Goal: Task Accomplishment & Management: Use online tool/utility

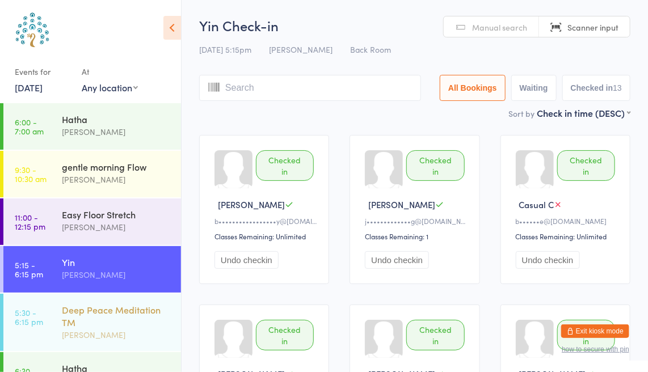
click at [33, 320] on time "5:30 - 6:15 pm" at bounding box center [29, 317] width 28 height 18
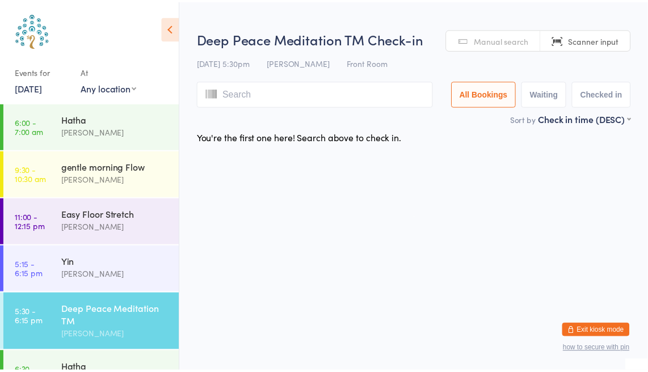
scroll to position [28, 0]
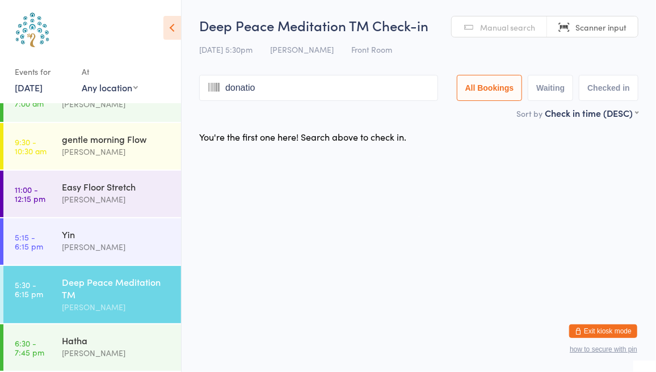
type input "donation"
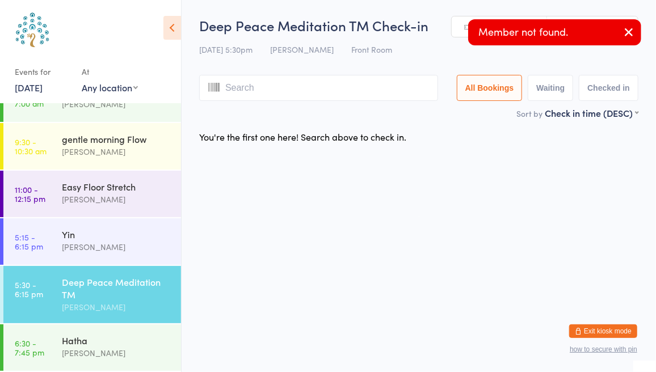
click at [628, 31] on icon "button" at bounding box center [629, 32] width 14 height 14
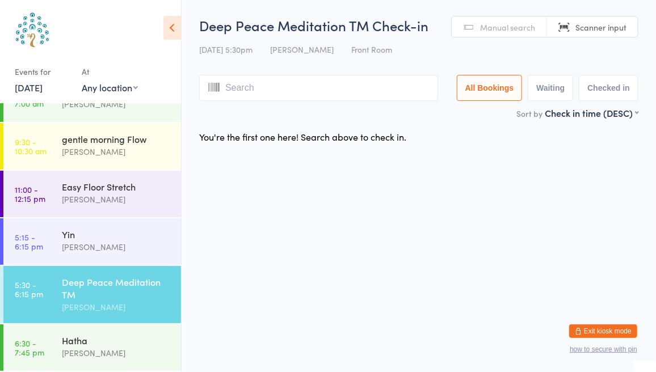
click at [515, 28] on span "Manual search" at bounding box center [507, 27] width 55 height 11
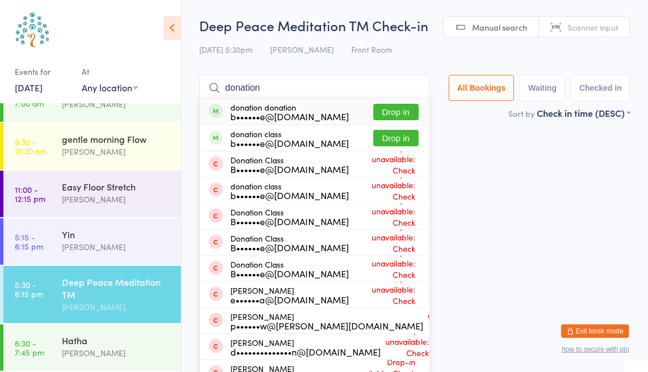
type input "donation"
click at [395, 112] on button "Drop in" at bounding box center [396, 112] width 45 height 16
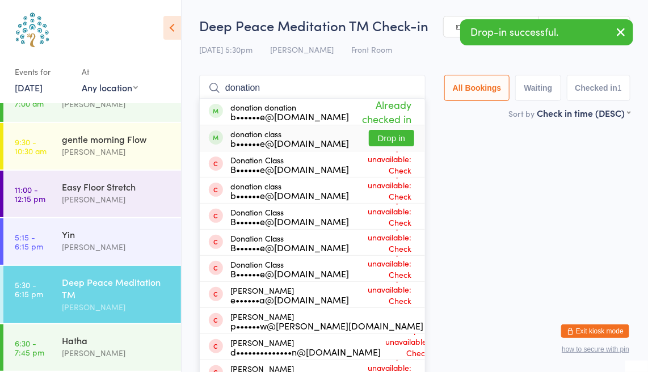
type input "donation"
click at [385, 135] on button "Drop in" at bounding box center [391, 138] width 45 height 16
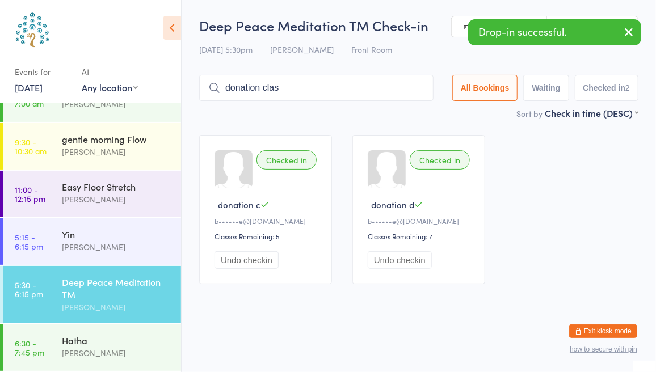
type input "donation class"
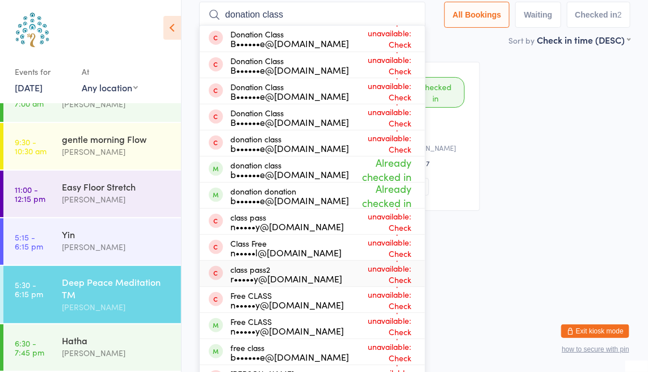
scroll to position [74, 0]
click at [408, 14] on input "donation class" at bounding box center [312, 14] width 227 height 26
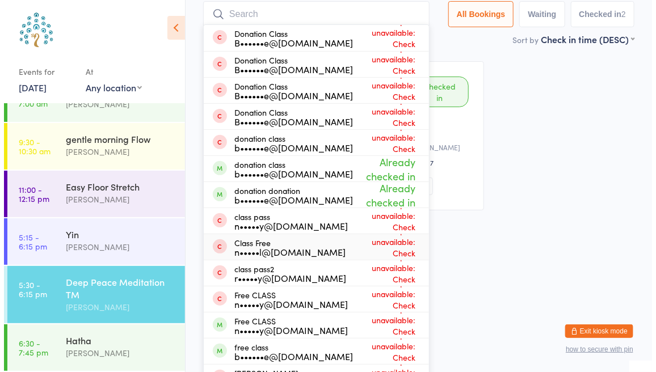
scroll to position [0, 0]
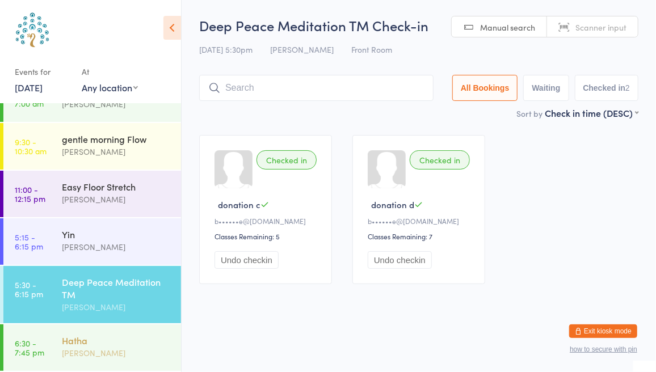
click at [85, 341] on div "Hatha" at bounding box center [117, 340] width 110 height 12
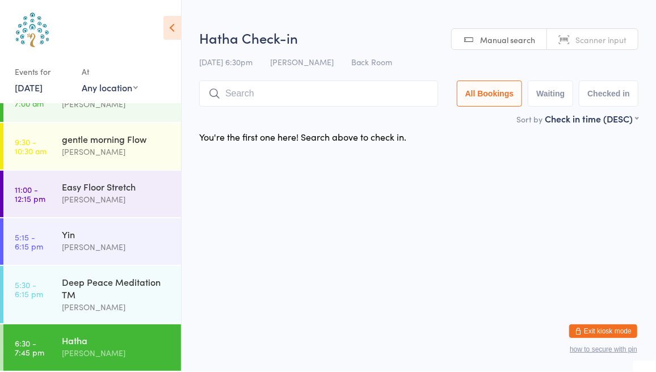
click at [595, 37] on span "Scanner input" at bounding box center [601, 39] width 51 height 11
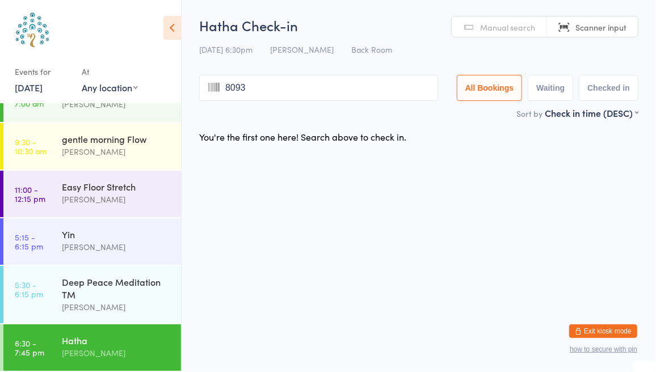
type input "8093"
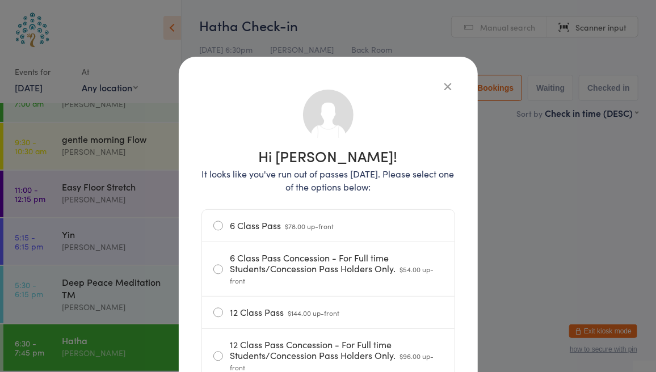
click at [219, 233] on label "6 Class Pass $78.00 up-front" at bounding box center [328, 226] width 230 height 32
click at [0, 0] on input "6 Class Pass $78.00 up-front" at bounding box center [0, 0] width 0 height 0
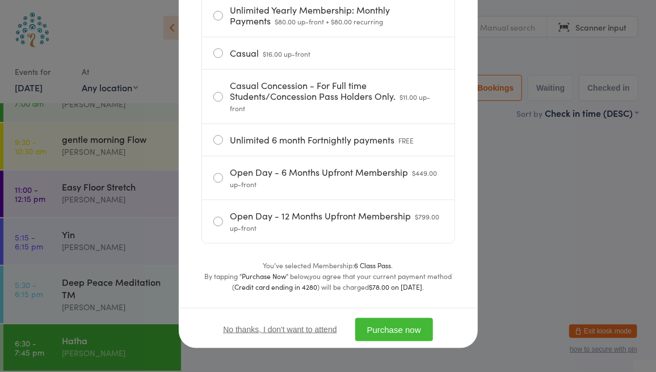
scroll to position [550, 0]
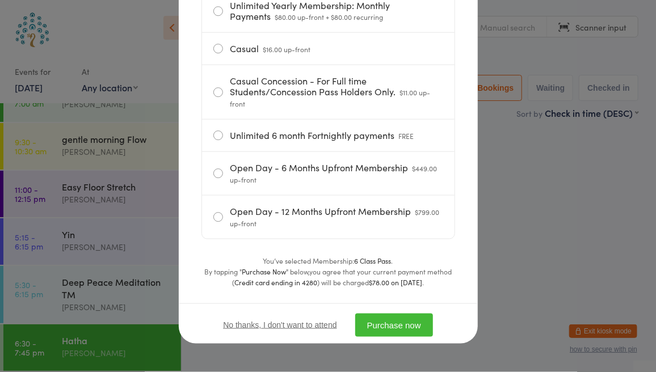
click at [371, 323] on button "Purchase now" at bounding box center [394, 325] width 78 height 23
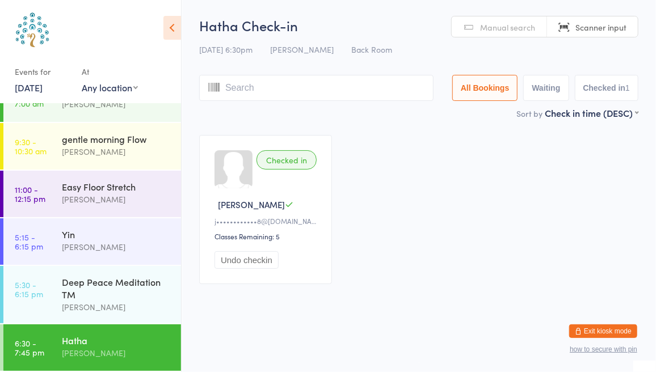
click at [316, 85] on input "search" at bounding box center [316, 88] width 234 height 26
type input "7159"
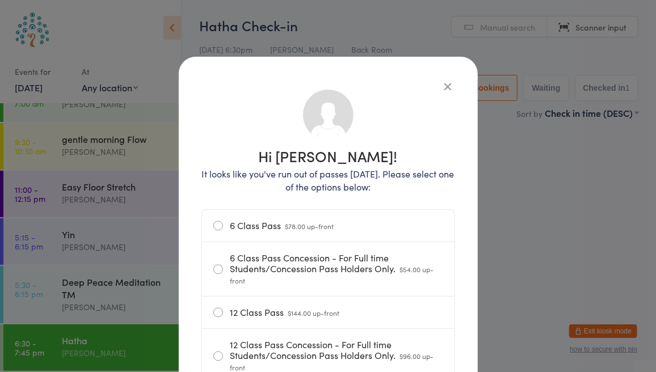
click at [213, 271] on label "6 Class Pass Concession - For Full time Students/Concession Pass Holders Only. …" at bounding box center [328, 269] width 230 height 54
click at [0, 0] on input "6 Class Pass Concession - For Full time Students/Concession Pass Holders Only. …" at bounding box center [0, 0] width 0 height 0
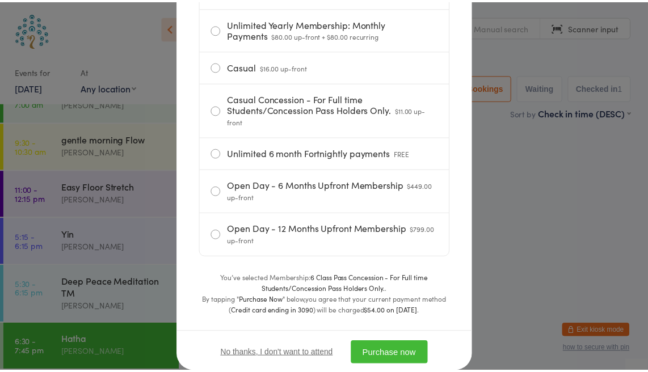
scroll to position [560, 0]
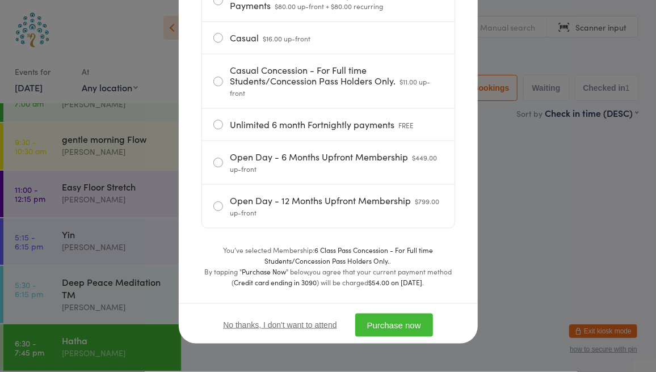
click at [395, 319] on button "Purchase now" at bounding box center [394, 325] width 78 height 23
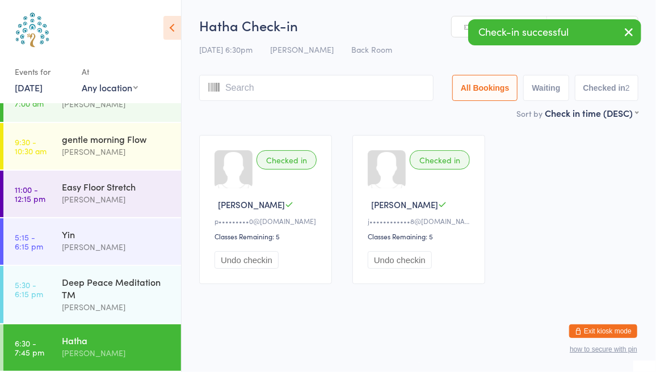
click at [289, 86] on input "search" at bounding box center [316, 88] width 234 height 26
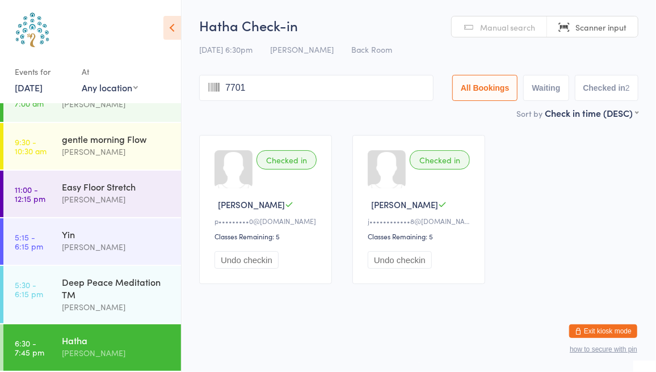
type input "7701"
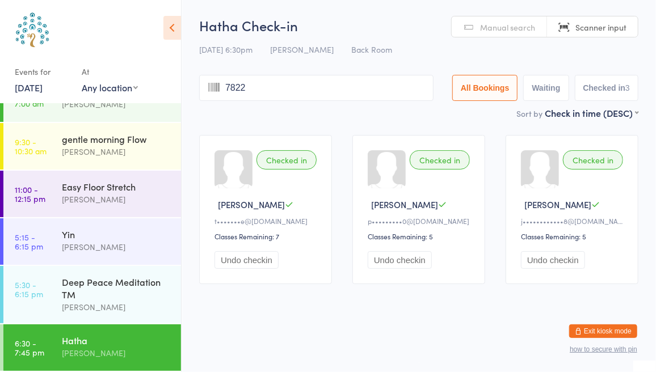
type input "7822"
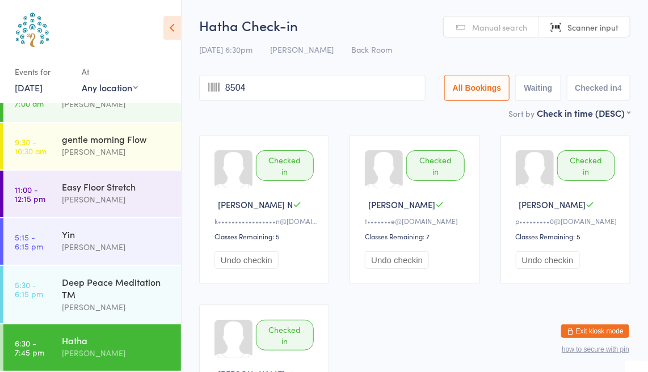
type input "8504"
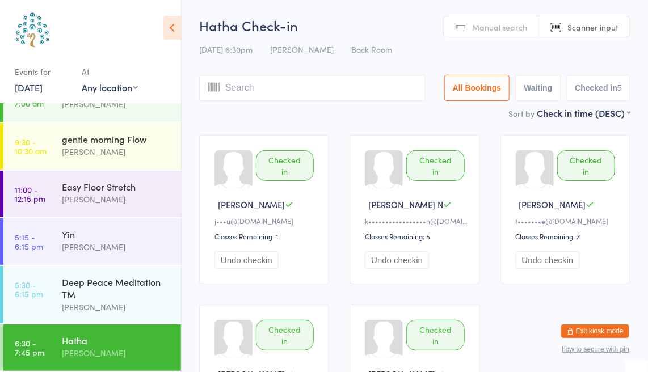
click at [479, 23] on span "Manual search" at bounding box center [499, 27] width 55 height 11
click at [92, 340] on div "Hatha" at bounding box center [117, 340] width 110 height 12
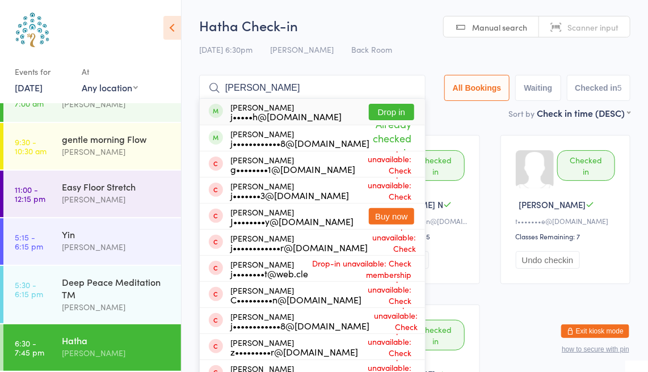
type input "[PERSON_NAME]"
click at [385, 110] on button "Drop in" at bounding box center [391, 112] width 45 height 16
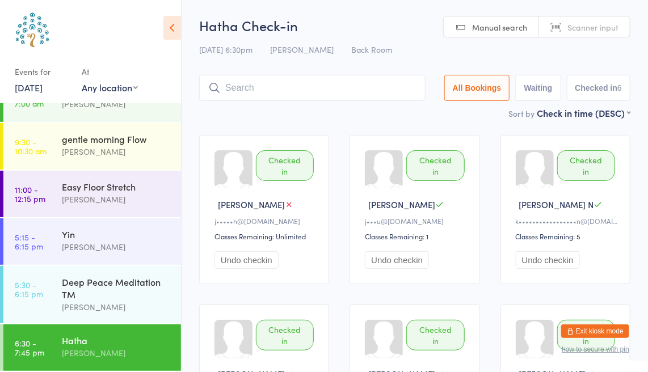
click at [587, 25] on span "Scanner input" at bounding box center [593, 27] width 51 height 11
type input "8263"
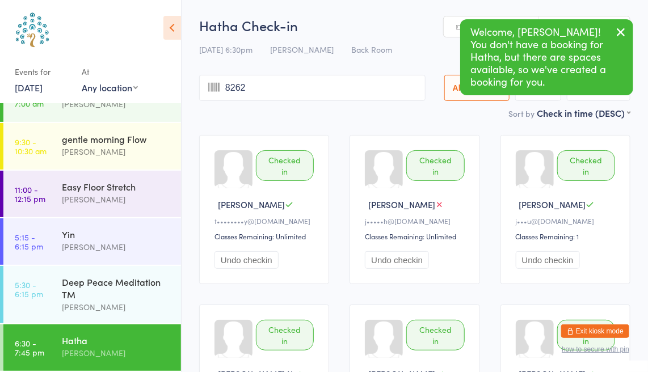
type input "8262"
